Goal: Task Accomplishment & Management: Manage account settings

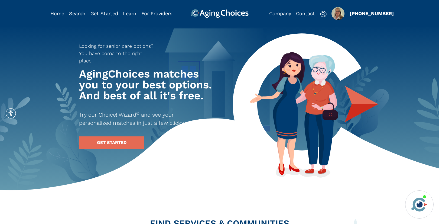
click at [337, 15] on img "Popover trigger" at bounding box center [337, 13] width 13 height 13
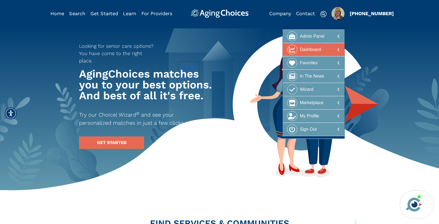
click at [316, 50] on div "Dashboard" at bounding box center [310, 50] width 21 height 10
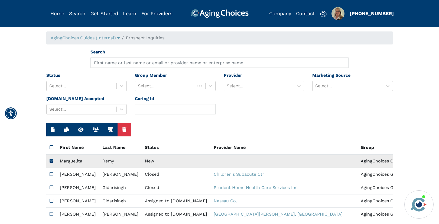
click at [142, 159] on td "New" at bounding box center [176, 161] width 69 height 14
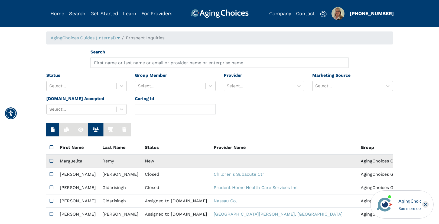
click at [142, 159] on td "New" at bounding box center [176, 161] width 69 height 14
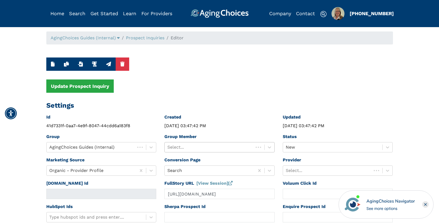
click at [198, 144] on div at bounding box center [208, 147] width 83 height 8
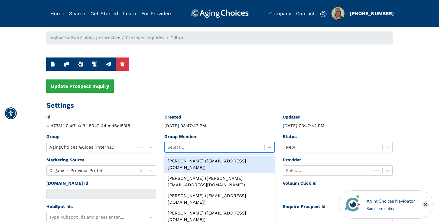
click at [202, 161] on div "Peggy Wilcox (pwilcox@lifestylecx.com)" at bounding box center [219, 163] width 110 height 17
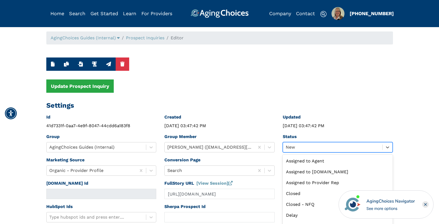
scroll to position [13, 0]
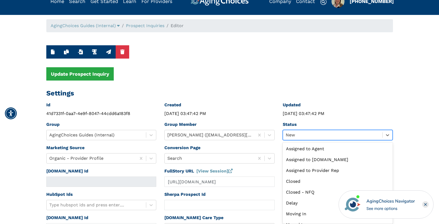
click at [306, 140] on div "option New selected, 9 of 13. 13 results available. Use Up and Down to choose o…" at bounding box center [338, 135] width 110 height 10
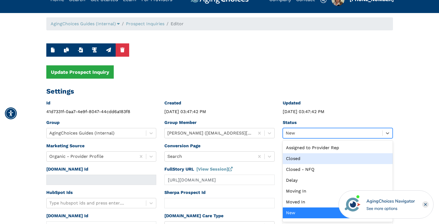
scroll to position [0, 0]
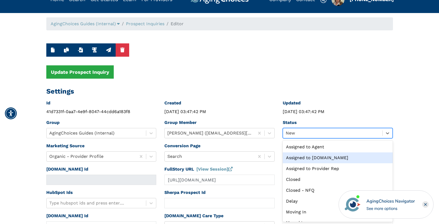
click at [307, 158] on div "Assigned to Caring.com" at bounding box center [338, 157] width 110 height 11
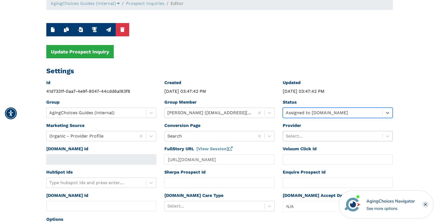
click at [307, 141] on div "Select..." at bounding box center [338, 136] width 110 height 10
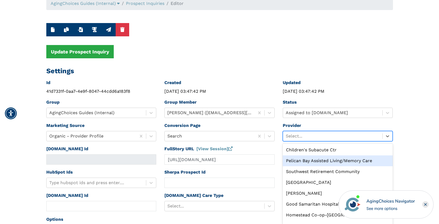
scroll to position [37, 0]
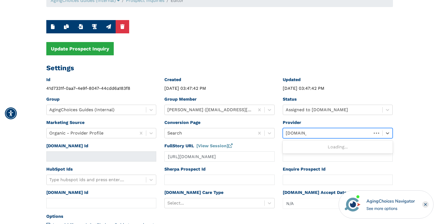
type input "caring.com"
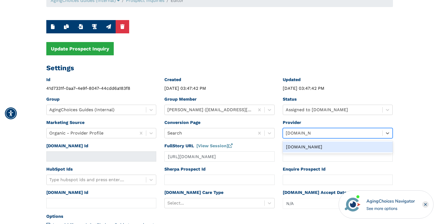
click at [299, 147] on div "Caring.com" at bounding box center [338, 146] width 110 height 11
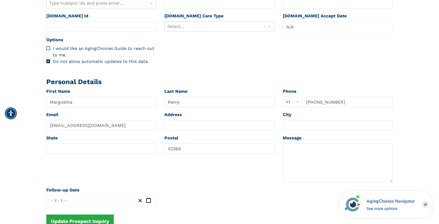
scroll to position [146, 0]
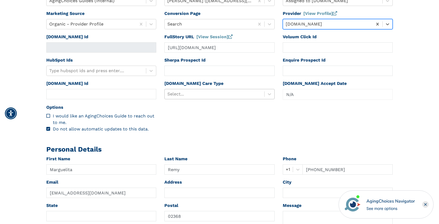
click at [200, 95] on div at bounding box center [214, 94] width 94 height 8
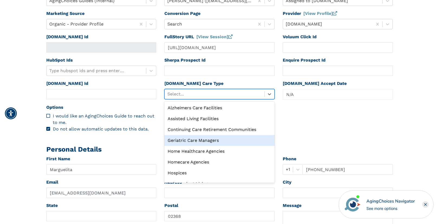
scroll to position [18, 0]
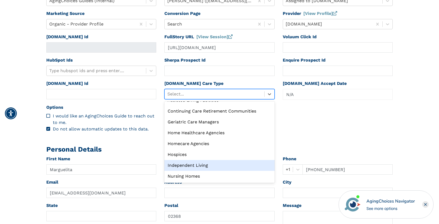
click at [198, 161] on div "Independent Living" at bounding box center [219, 165] width 110 height 11
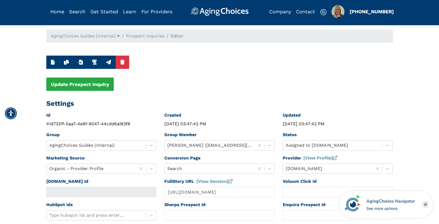
scroll to position [0, 0]
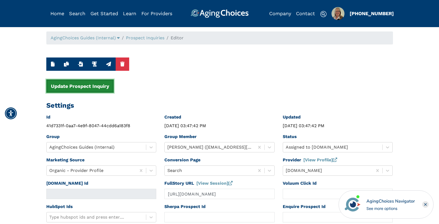
click at [97, 86] on button "Update Prospect Inquiry" at bounding box center [79, 85] width 67 height 13
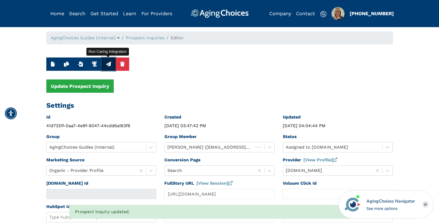
click at [106, 64] on icon "button" at bounding box center [108, 63] width 5 height 5
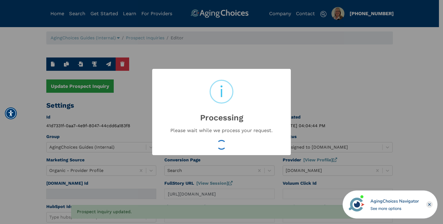
type input "16532098"
type input "Aug 12, 2025 04:04:47 PM"
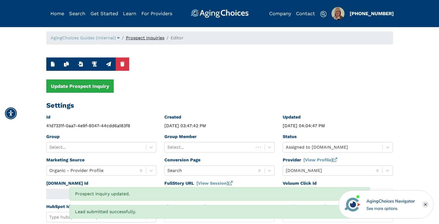
click at [151, 37] on link "Prospect Inquiries" at bounding box center [145, 37] width 38 height 5
